Goal: Navigation & Orientation: Find specific page/section

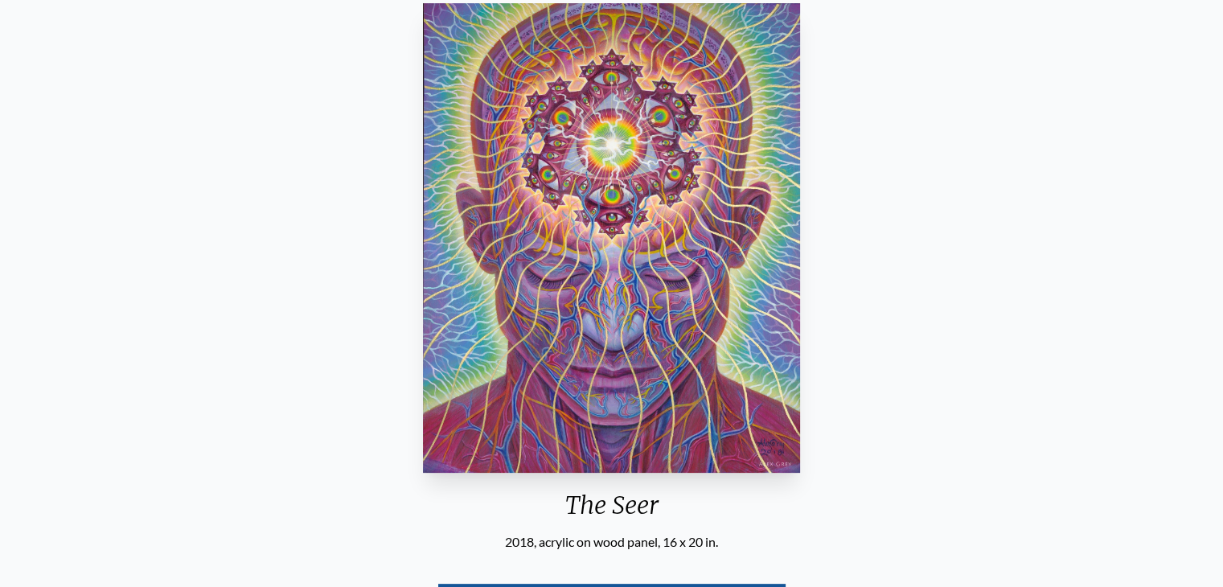
scroll to position [235, 0]
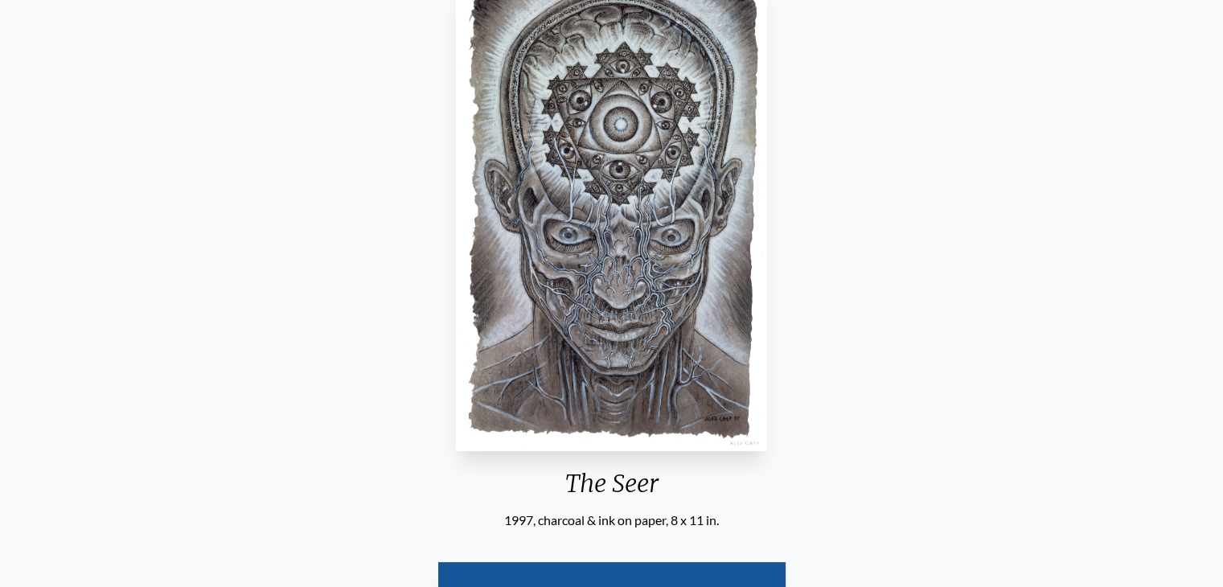
scroll to position [193, 0]
